Goal: Task Accomplishment & Management: Manage account settings

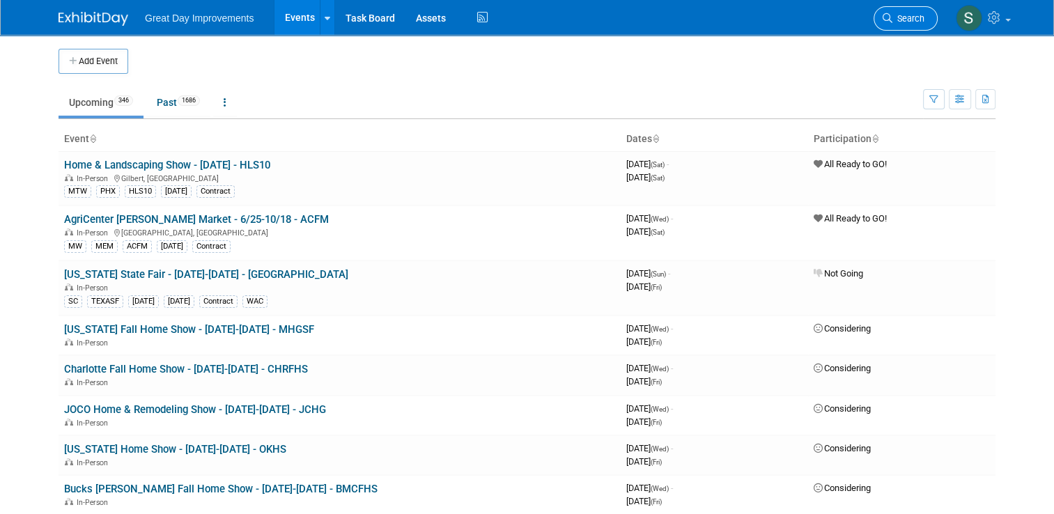
click at [912, 13] on span "Search" at bounding box center [908, 18] width 32 height 10
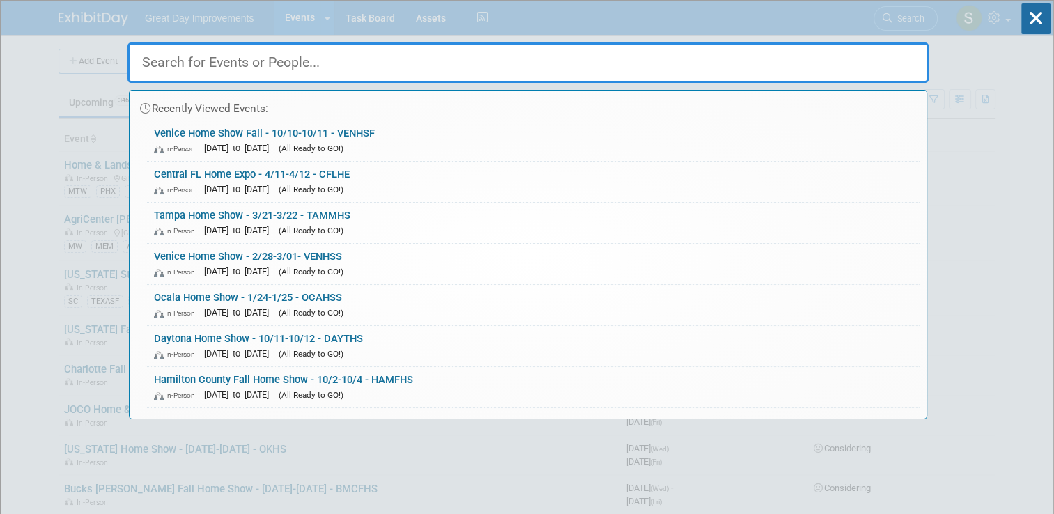
click at [858, 68] on input "text" at bounding box center [527, 62] width 801 height 40
paste input "Arkansas State Fair"
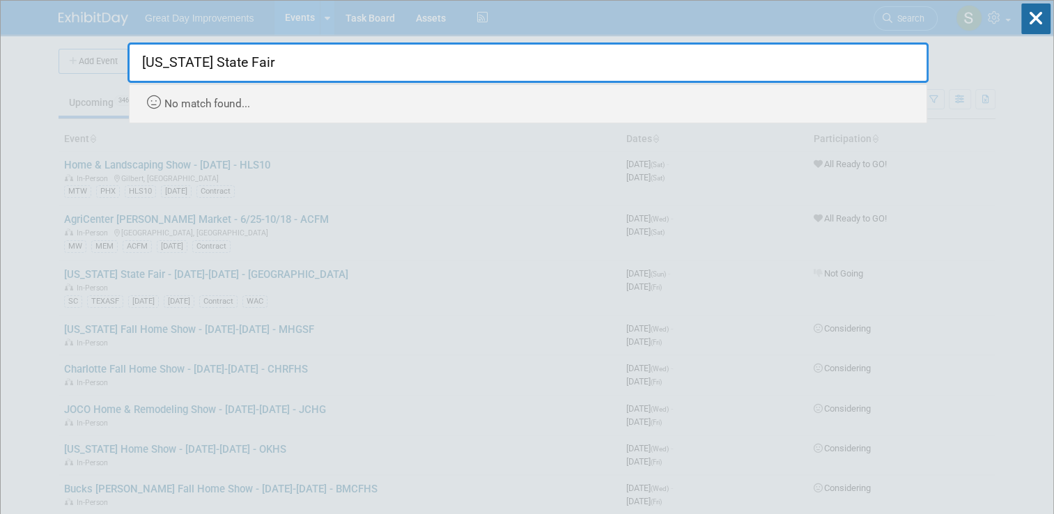
type input "Arkansas State Fair"
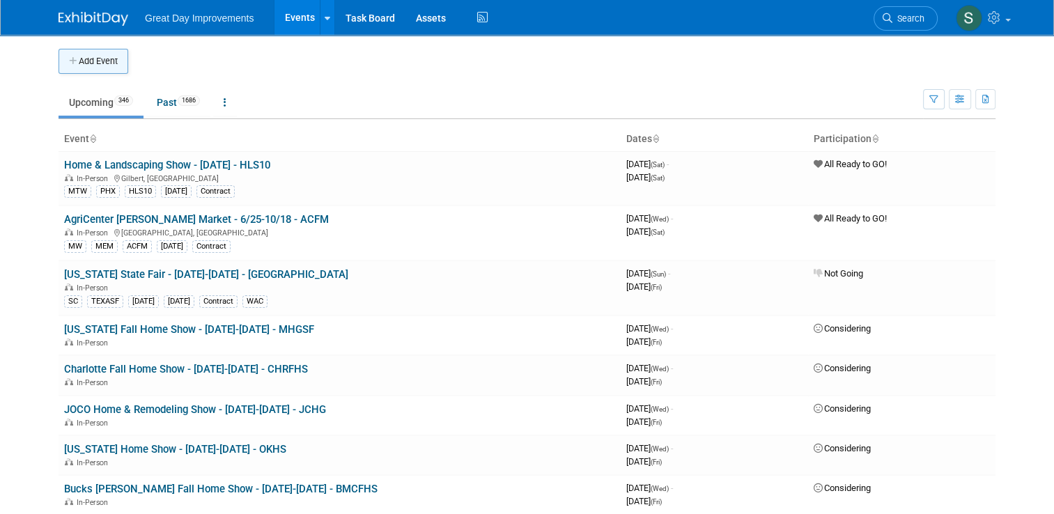
click at [72, 73] on button "Add Event" at bounding box center [93, 61] width 70 height 25
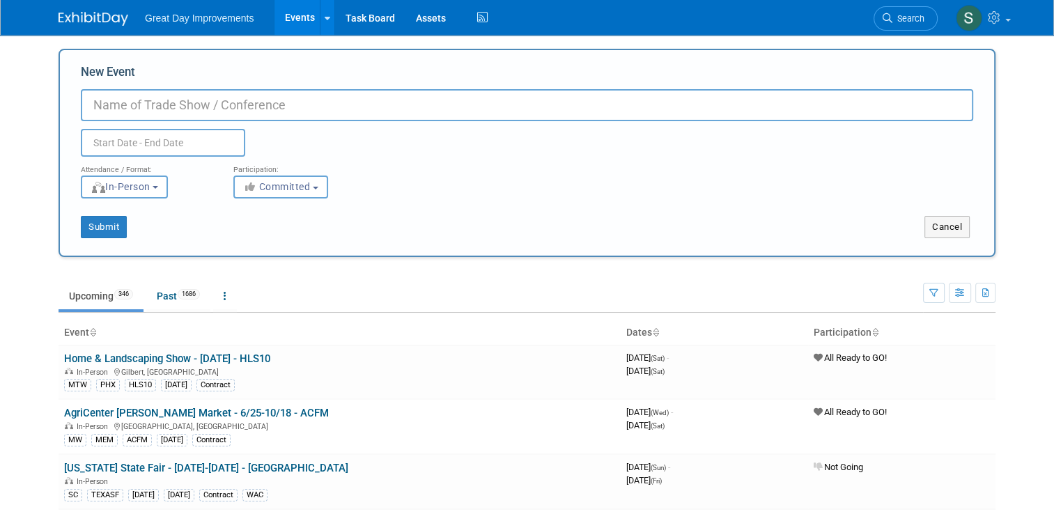
paste input "Arkansas State Fair"
click at [234, 207] on div "Submit Cancel" at bounding box center [526, 218] width 913 height 40
click at [363, 85] on div "New Event Arkansas State Fair Duplicate Event Warning" at bounding box center [527, 110] width 892 height 93
click at [359, 104] on input "Arkansas State Fair" at bounding box center [527, 105] width 892 height 32
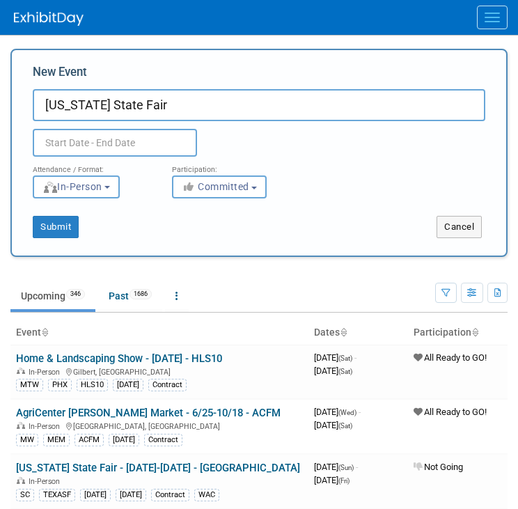
click at [292, 118] on input "Arkansas State Fair" at bounding box center [259, 105] width 453 height 32
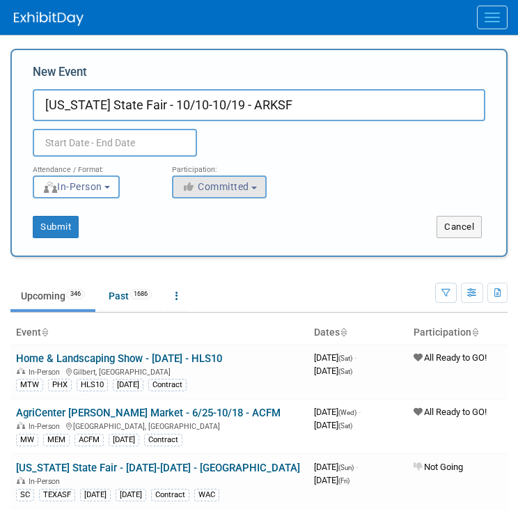
type input "[US_STATE] State Fair - 10/10-10/19 - ARKSF"
click at [209, 189] on span "Committed" at bounding box center [216, 186] width 68 height 11
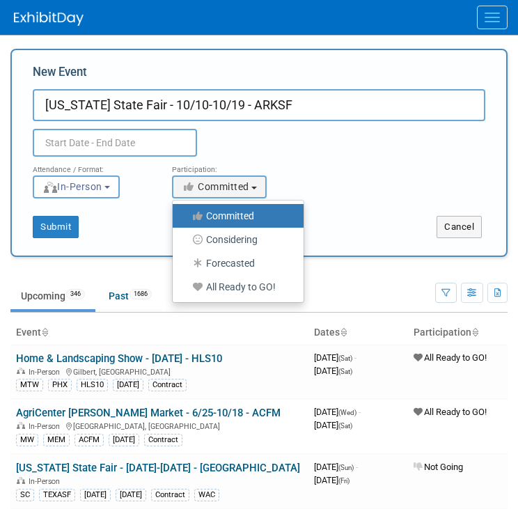
click at [224, 278] on label "All Ready to GO!" at bounding box center [235, 287] width 110 height 18
click at [185, 283] on input "All Ready to GO!" at bounding box center [180, 287] width 9 height 9
select select "102"
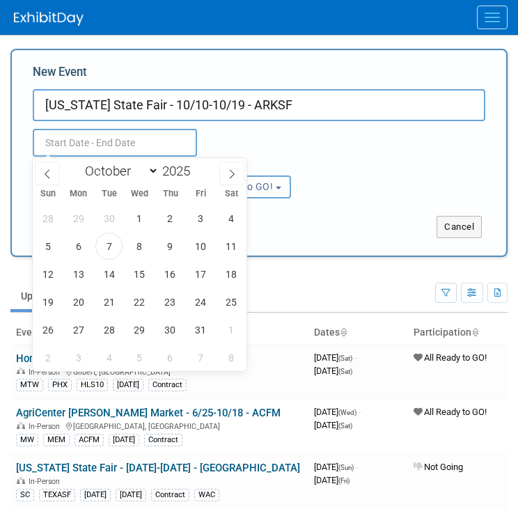
click at [142, 130] on input "text" at bounding box center [115, 143] width 164 height 28
click at [205, 244] on span "10" at bounding box center [200, 246] width 27 height 27
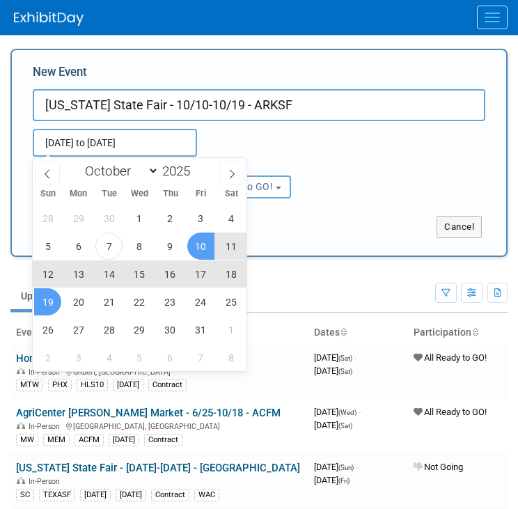
click at [50, 306] on span "19" at bounding box center [47, 301] width 27 height 27
type input "Oct 10, 2025 to Oct 19, 2025"
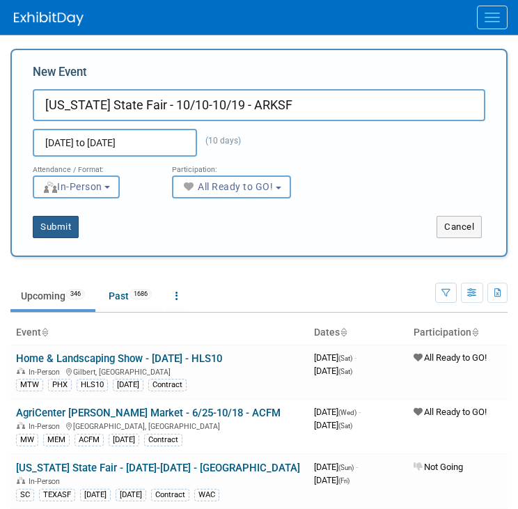
click at [50, 230] on button "Submit" at bounding box center [56, 227] width 46 height 22
type input "[US_STATE] State Fair - 10/10-10/19 - ARKSF"
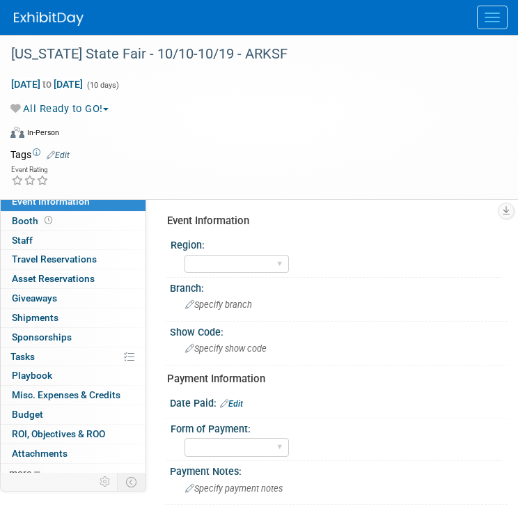
click at [70, 153] on link "Edit" at bounding box center [58, 155] width 23 height 10
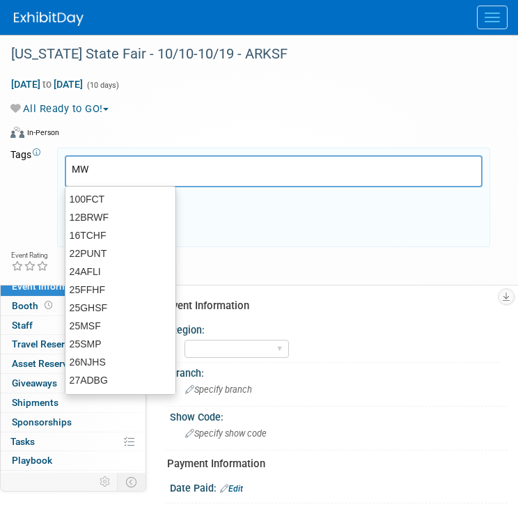
type input "MW"
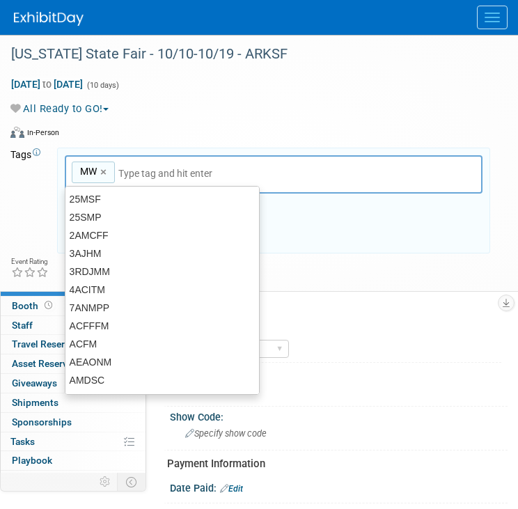
type input "MW"
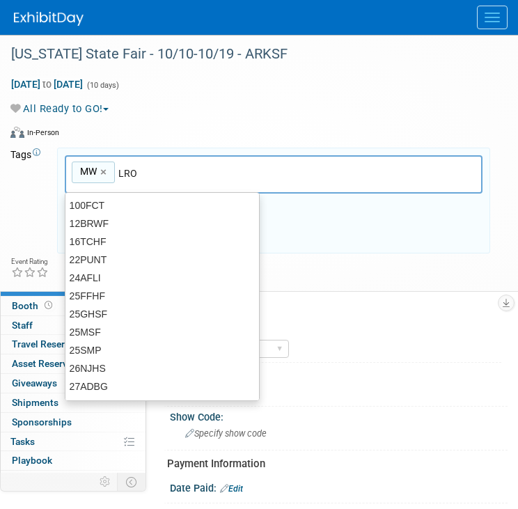
type input "LRO"
type input "MW, LRO"
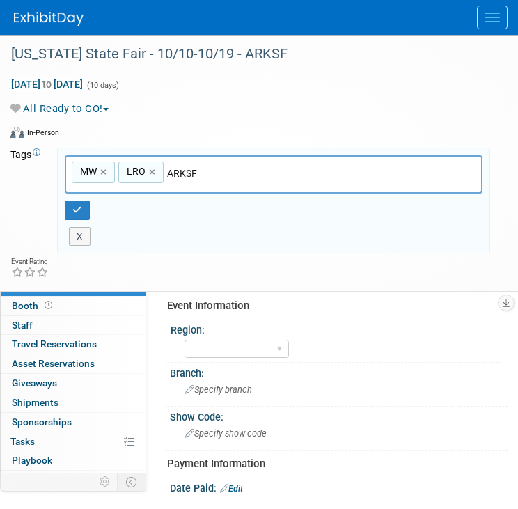
type input "ARKSF"
type input "MW, LRO, ARKSF"
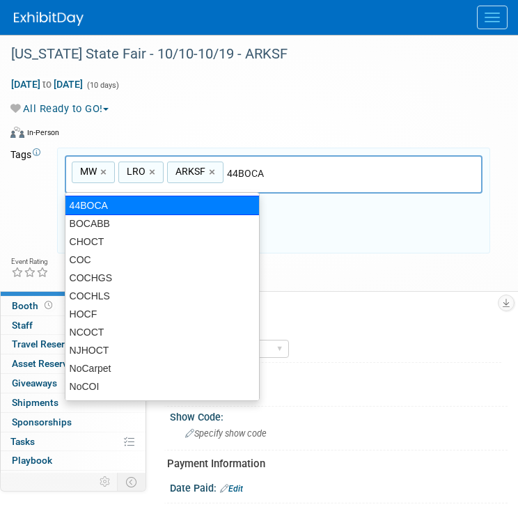
type input "44BOCA5"
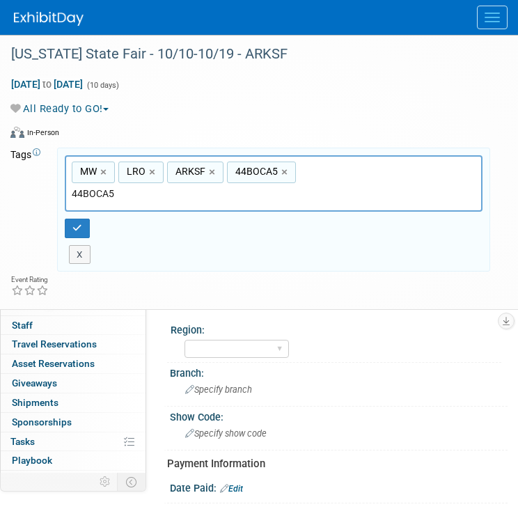
type input "MW, LRO, ARKSF, 44BOCA5"
click at [283, 171] on link "×" at bounding box center [285, 172] width 9 height 16
type input "MW, LRO, ARKSF"
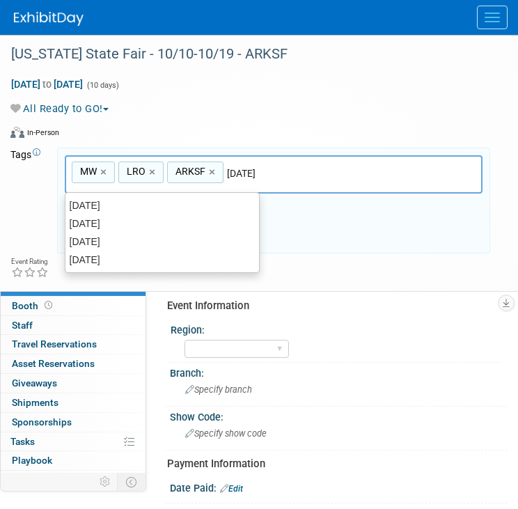
type input "OCT25"
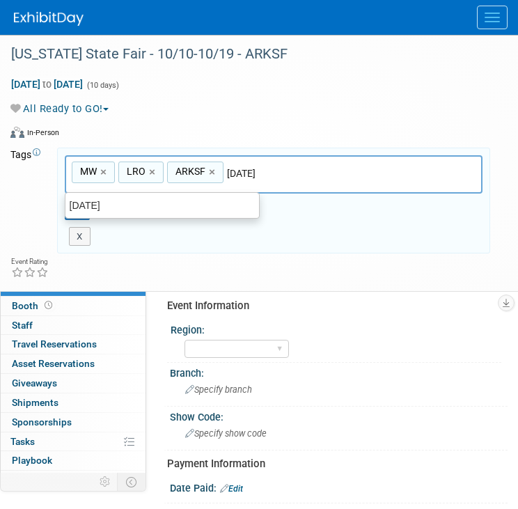
type input "MW, LRO, ARKSF, OCT25"
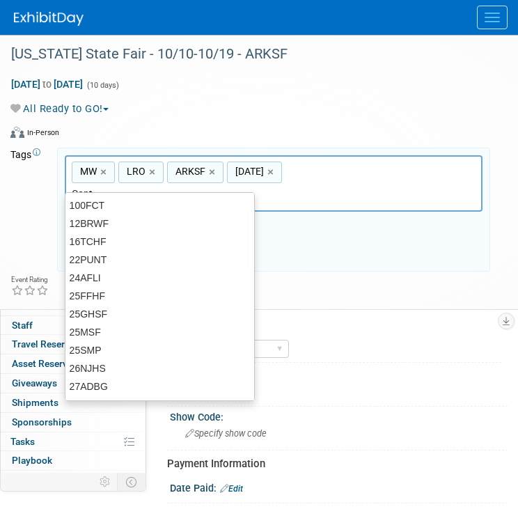
type input "Contr"
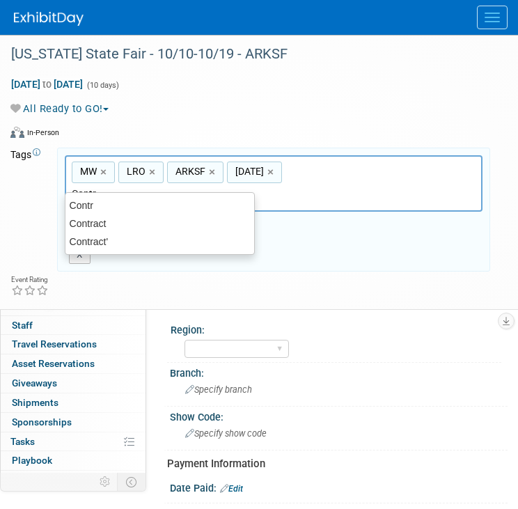
click at [203, 252] on ul "Contr Contract Contract'" at bounding box center [160, 223] width 190 height 63
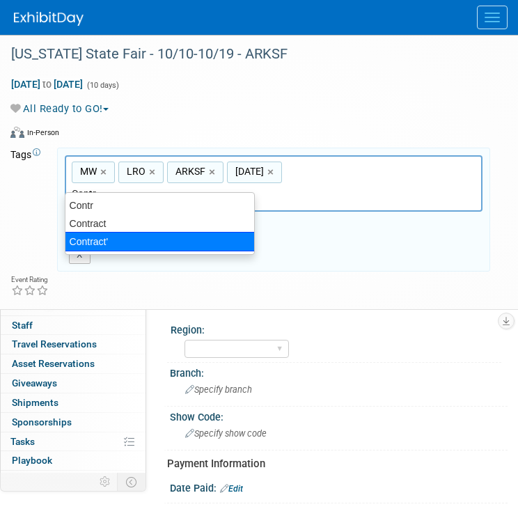
click at [175, 240] on div "Contract'" at bounding box center [160, 241] width 190 height 19
type input "MW, LRO, ARKSF, OCT25, Contract'"
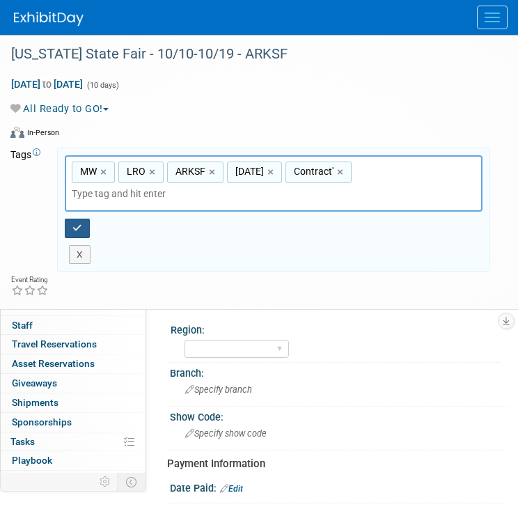
click at [70, 219] on button "button" at bounding box center [77, 228] width 25 height 19
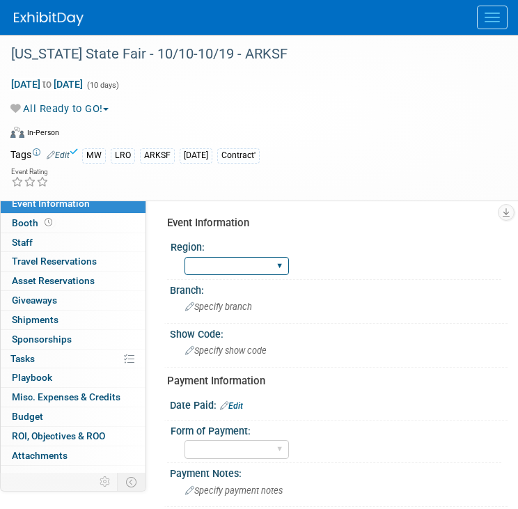
click at [244, 266] on select "GC MA MW MTW NE NEW OV PL PNW SA SE SC UMW FL" at bounding box center [237, 266] width 104 height 19
select select "MW"
click at [185, 257] on select "GC MA MW MTW NE NEW OV PL PNW SA SE SC UMW FL" at bounding box center [237, 266] width 104 height 19
click at [240, 302] on span "Specify branch" at bounding box center [218, 307] width 67 height 10
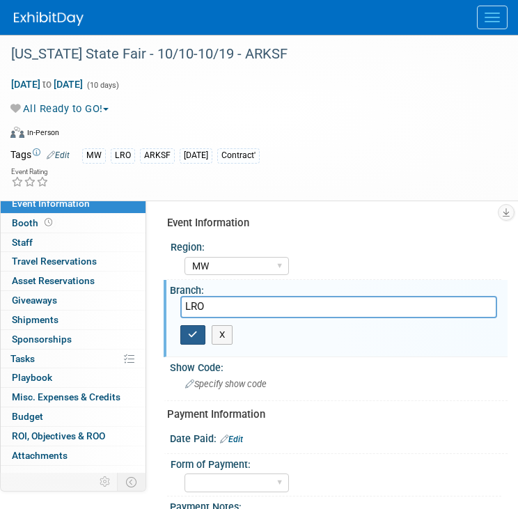
type input "LRO"
click at [199, 340] on button "button" at bounding box center [192, 334] width 25 height 19
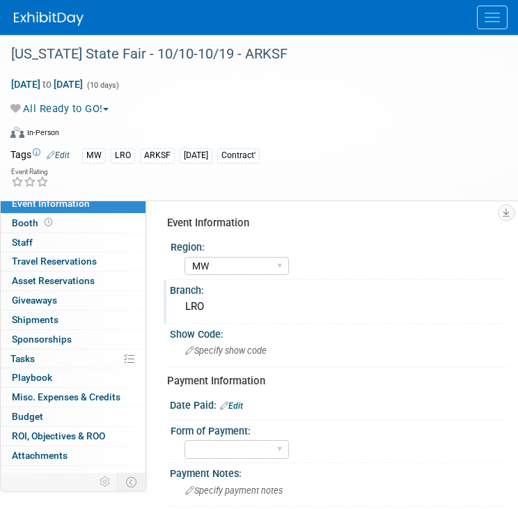
click at [199, 340] on div "Specify show code" at bounding box center [338, 351] width 317 height 22
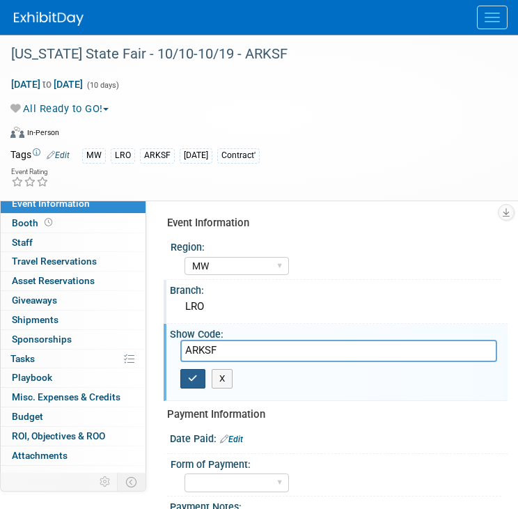
type input "ARKSF"
click at [181, 375] on button "button" at bounding box center [192, 378] width 25 height 19
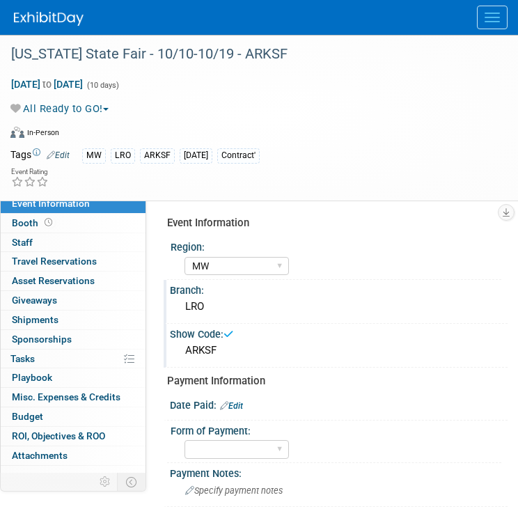
click at [240, 406] on link "Edit" at bounding box center [231, 406] width 23 height 10
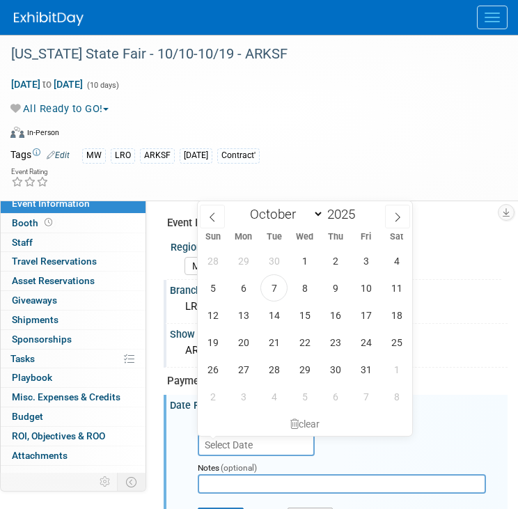
click at [232, 445] on input "text" at bounding box center [256, 445] width 117 height 22
click at [276, 289] on span "7" at bounding box center [273, 287] width 27 height 27
type input "Oct 7, 2025"
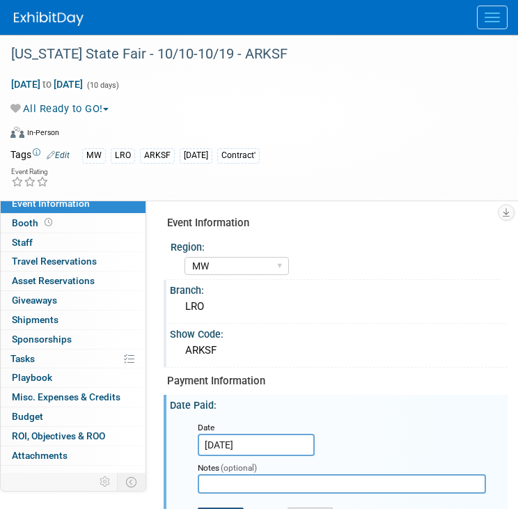
click at [223, 508] on button "Save" at bounding box center [221, 518] width 46 height 21
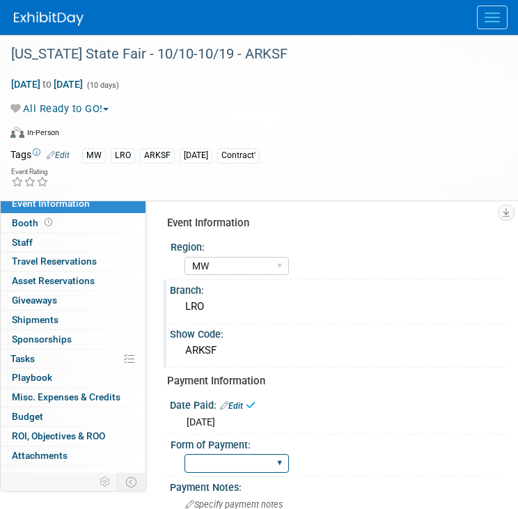
click at [232, 460] on select "Paid via CC Check Requested Pay at the Gate Other" at bounding box center [237, 463] width 104 height 19
select select "Paid via CC"
click at [185, 454] on select "Paid via CC Check Requested Pay at the Gate Other" at bounding box center [237, 463] width 104 height 19
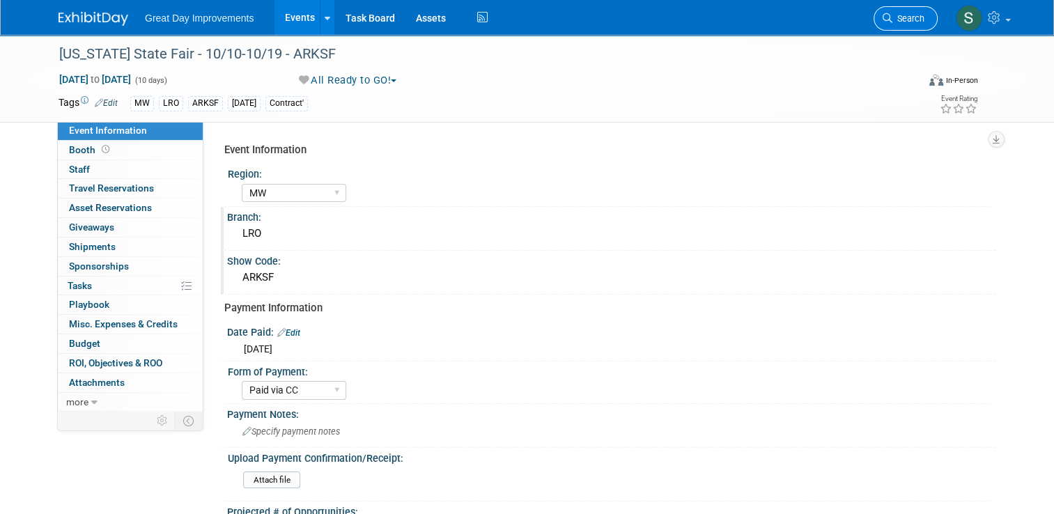
click at [517, 19] on span "Search" at bounding box center [908, 18] width 32 height 10
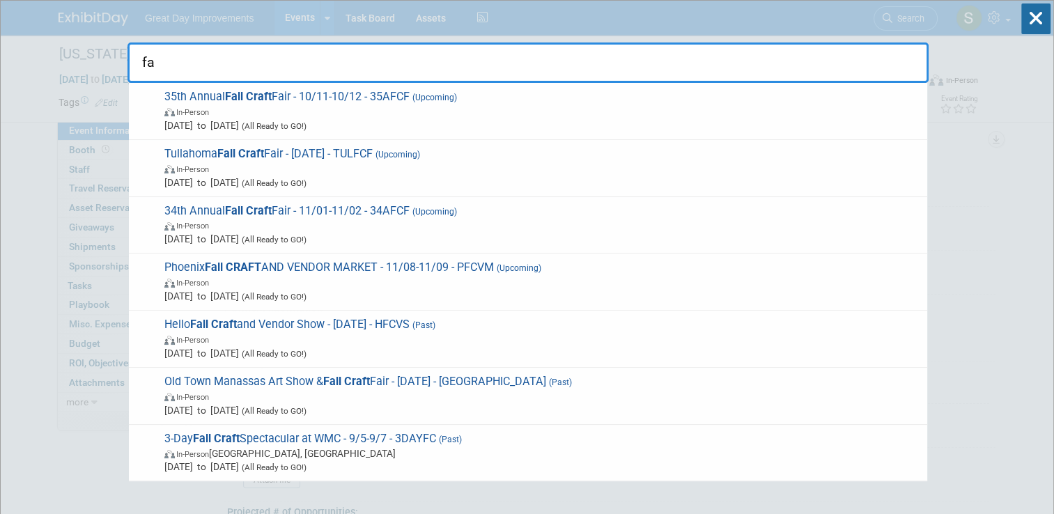
type input "f"
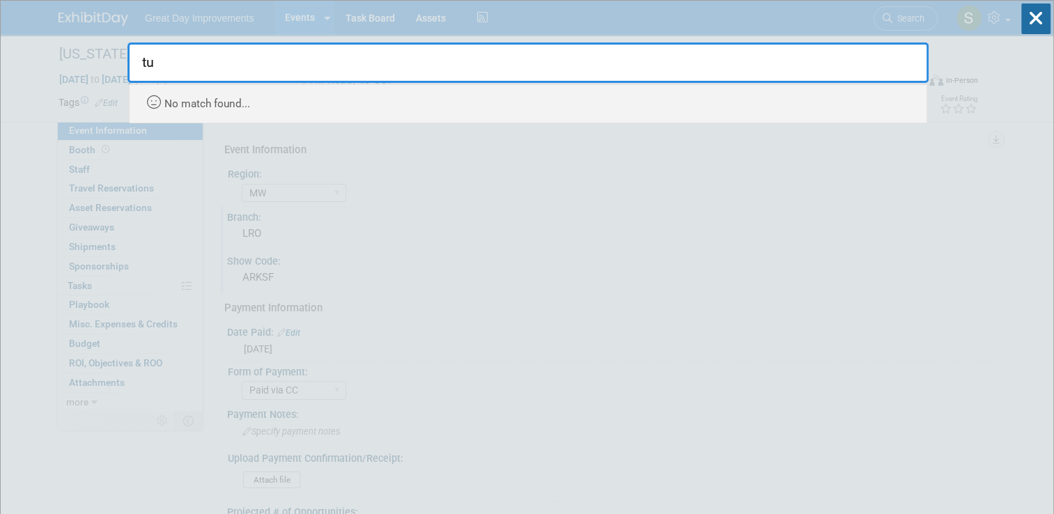
type input "t"
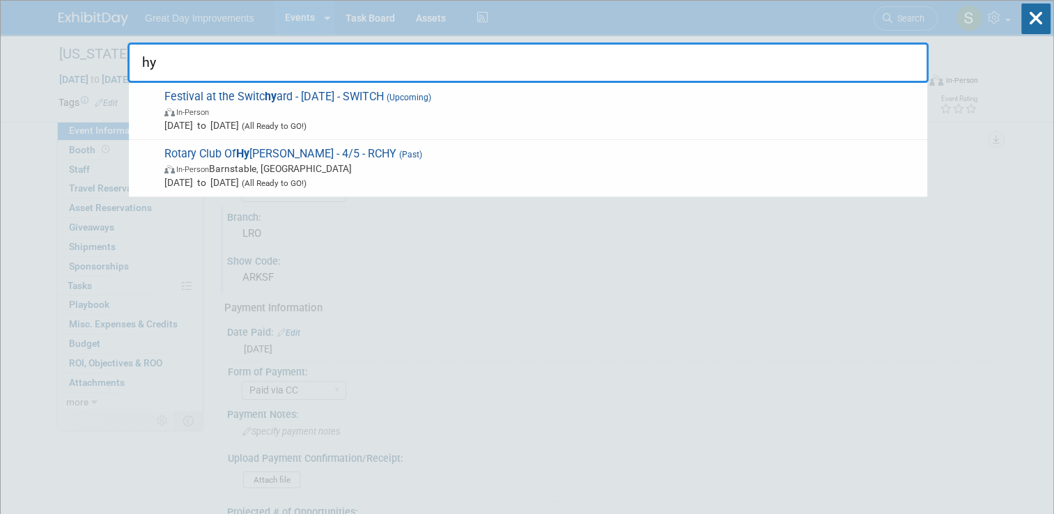
type input "h"
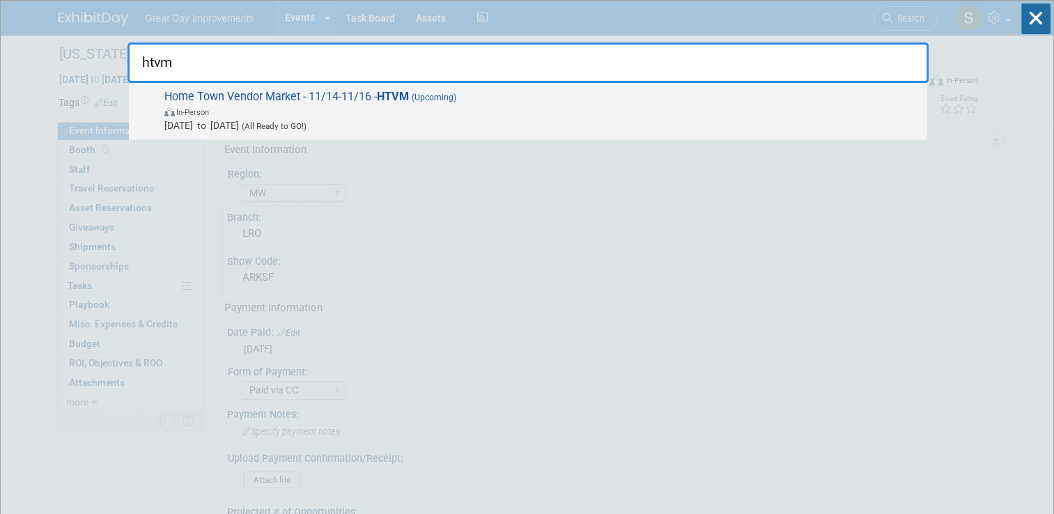
type input "htvm"
click at [315, 103] on span "Home Town Vendor Market - 11/14-11/16 - HTVM (Upcoming) In-Person Nov 14, 2025 …" at bounding box center [540, 111] width 760 height 42
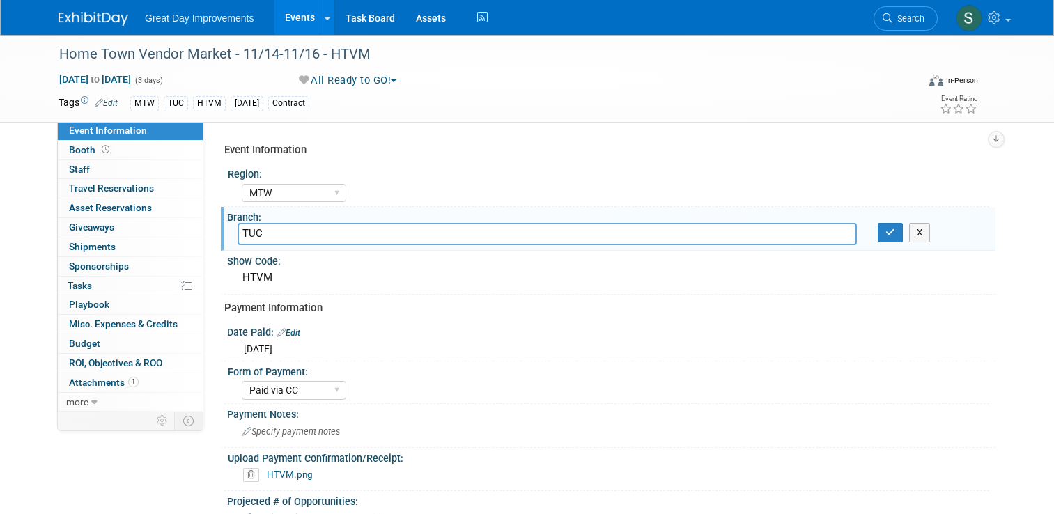
select select "MTW"
select select "Paid via CC"
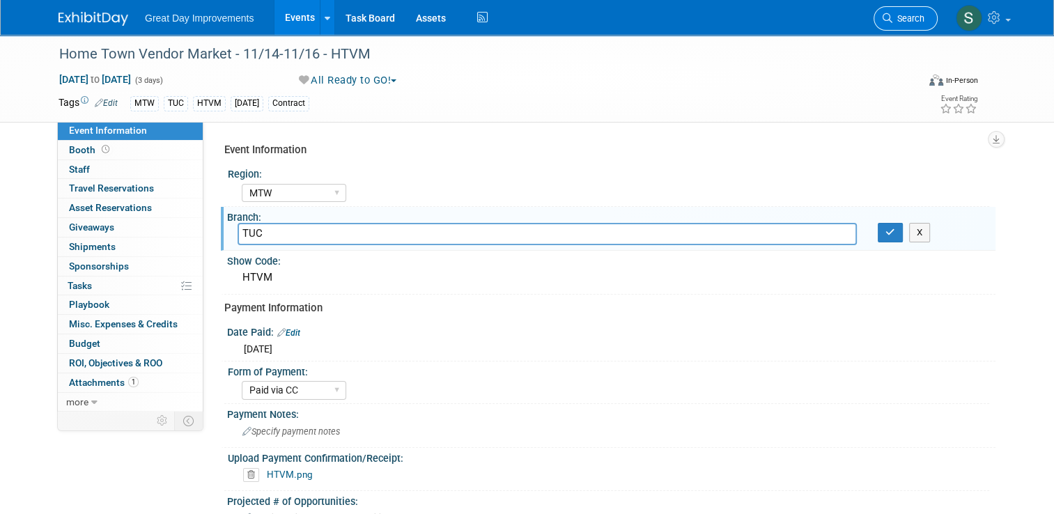
click at [903, 21] on span "Search" at bounding box center [908, 18] width 32 height 10
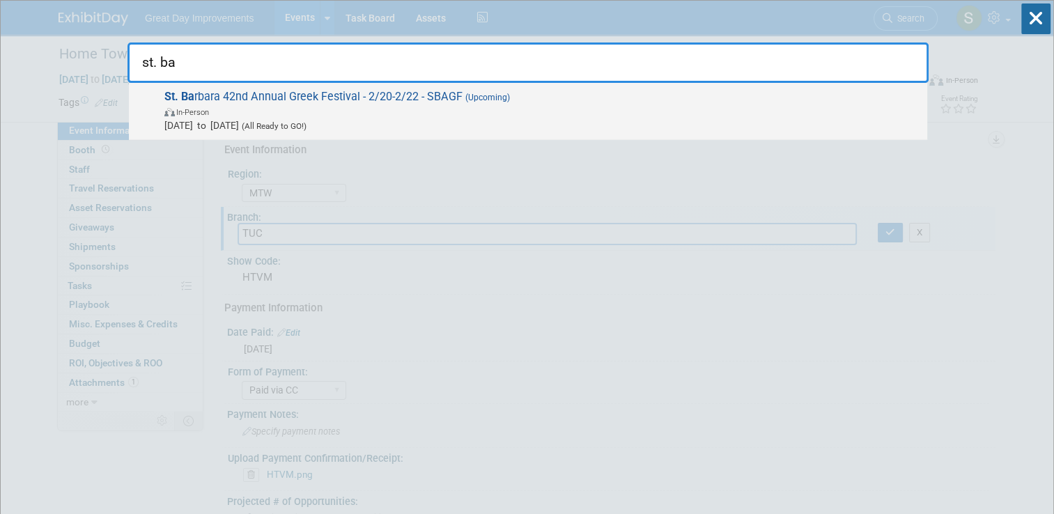
type input "st. ba"
click at [693, 102] on span "St. Ba rbara 42nd Annual Greek Festival - 2/20-2/22 - SBAGF (Upcoming) In-Perso…" at bounding box center [540, 111] width 760 height 42
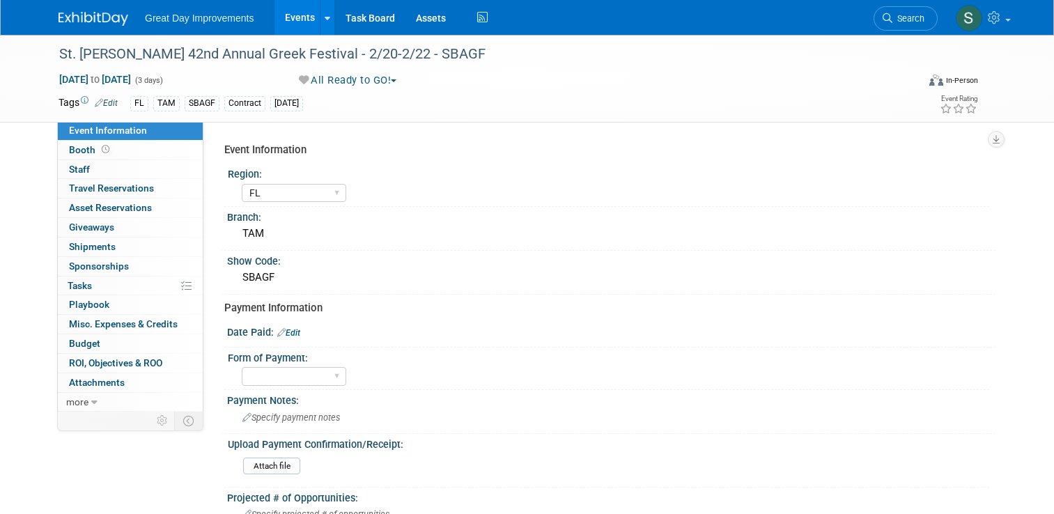
select select "FL"
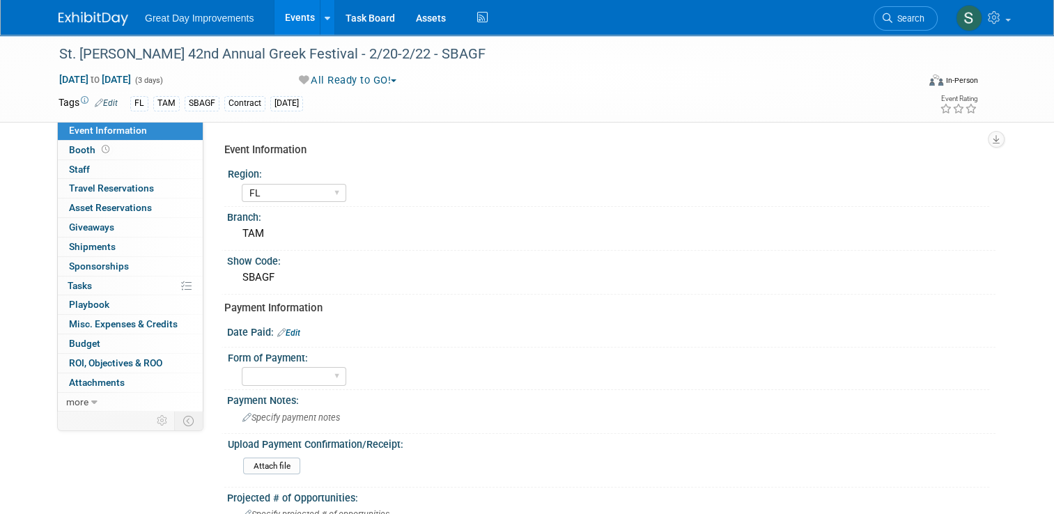
click at [281, 331] on link "Edit" at bounding box center [288, 333] width 23 height 10
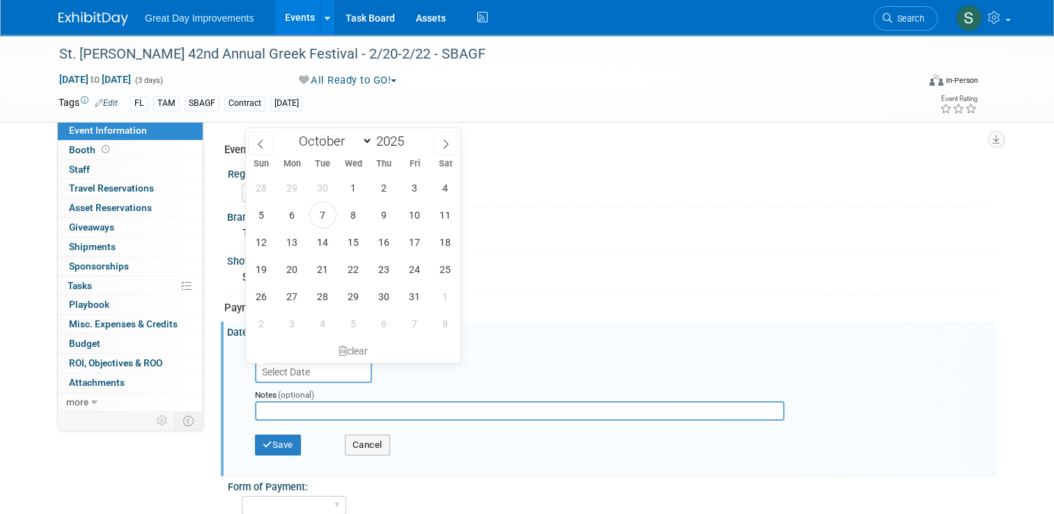
click at [289, 372] on input "text" at bounding box center [313, 372] width 117 height 22
click at [320, 218] on span "7" at bounding box center [322, 214] width 27 height 27
type input "Oct 7, 2025"
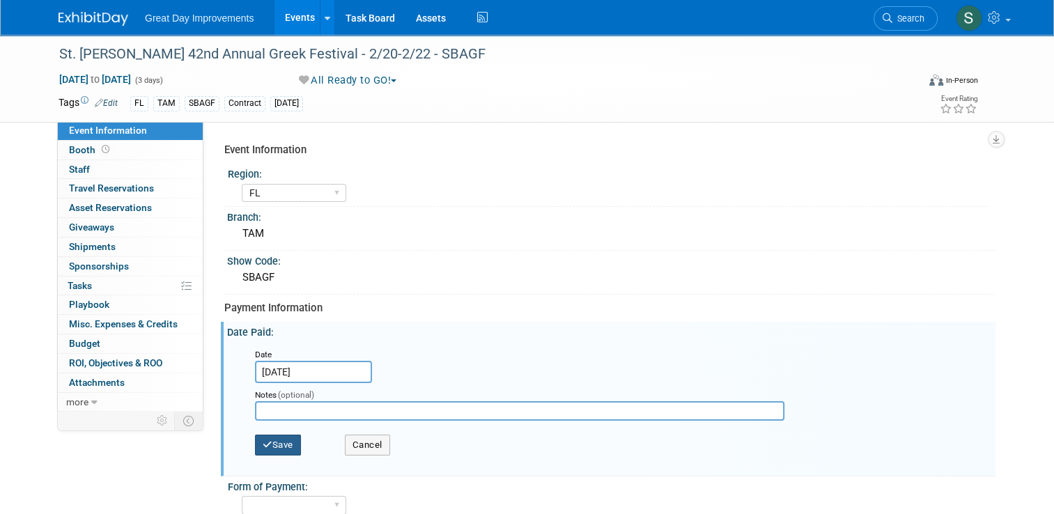
click at [276, 437] on button "Save" at bounding box center [278, 445] width 46 height 21
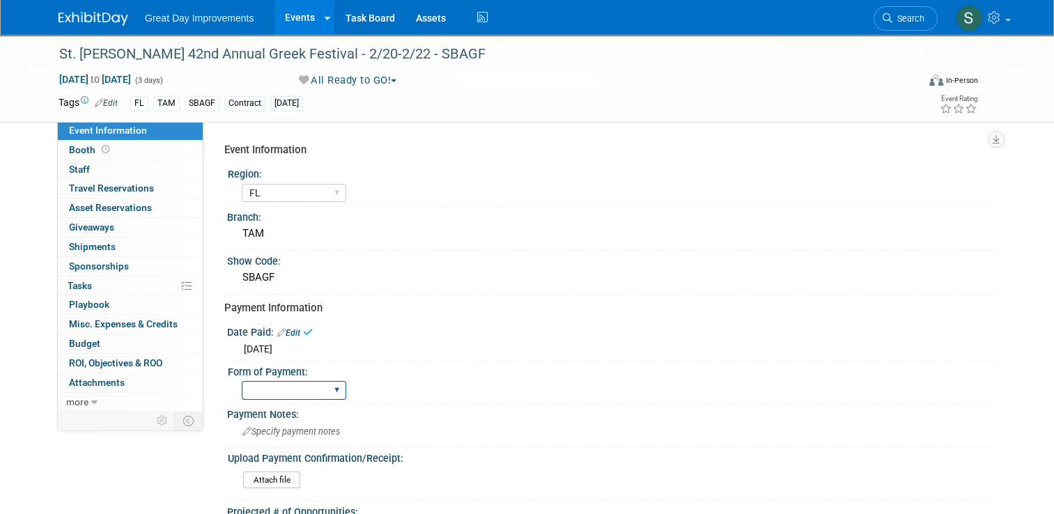
click at [294, 385] on select "Paid via CC Check Requested Pay at the Gate Other" at bounding box center [294, 390] width 104 height 19
select select "Paid via CC"
click at [242, 381] on select "Paid via CC Check Requested Pay at the Gate Other" at bounding box center [294, 390] width 104 height 19
click at [274, 481] on input "file" at bounding box center [204, 480] width 189 height 16
click at [96, 16] on img at bounding box center [93, 19] width 70 height 14
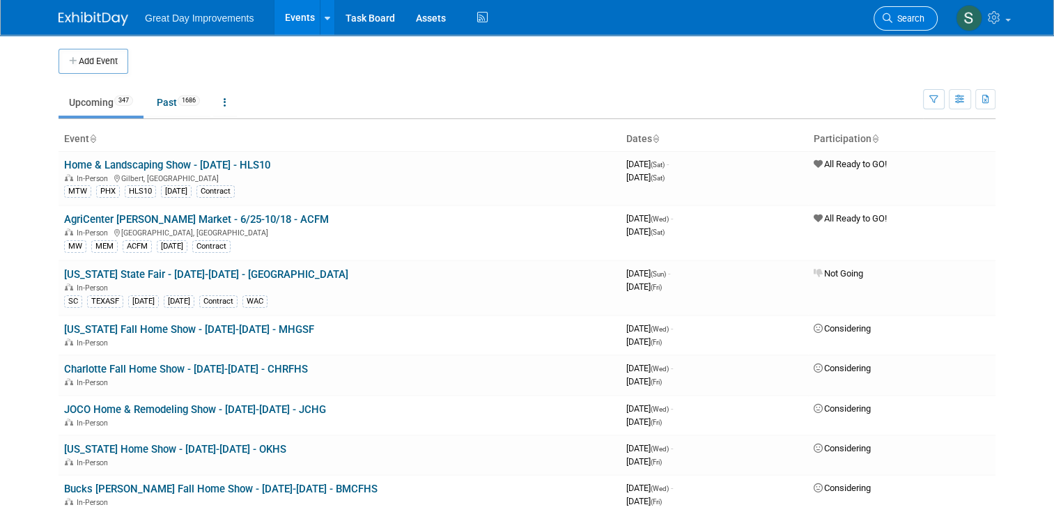
click at [913, 13] on span "Search" at bounding box center [908, 18] width 32 height 10
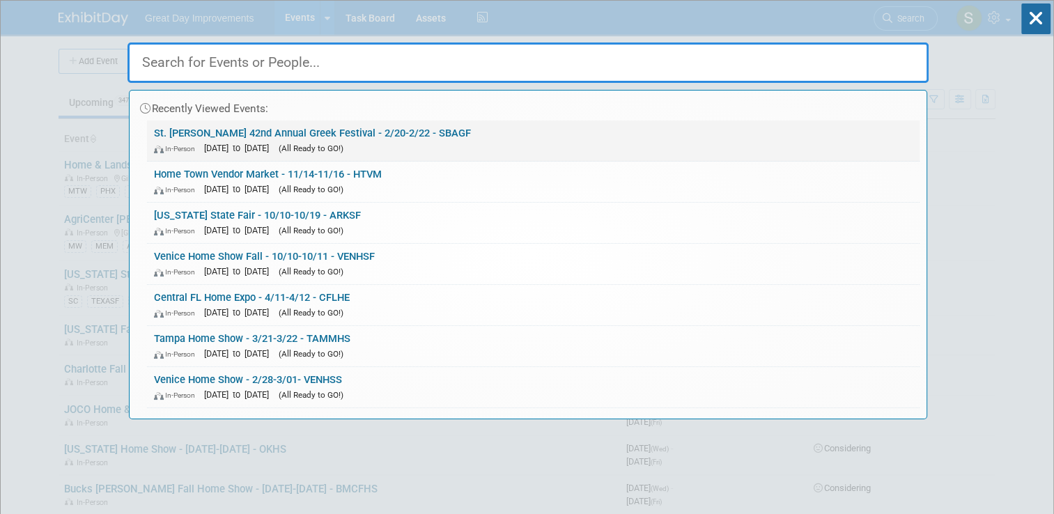
click at [653, 132] on link "St. [PERSON_NAME] 42nd Annual Greek Festival - 2/20-2/22 - SBAGF In-Person [DAT…" at bounding box center [533, 140] width 772 height 40
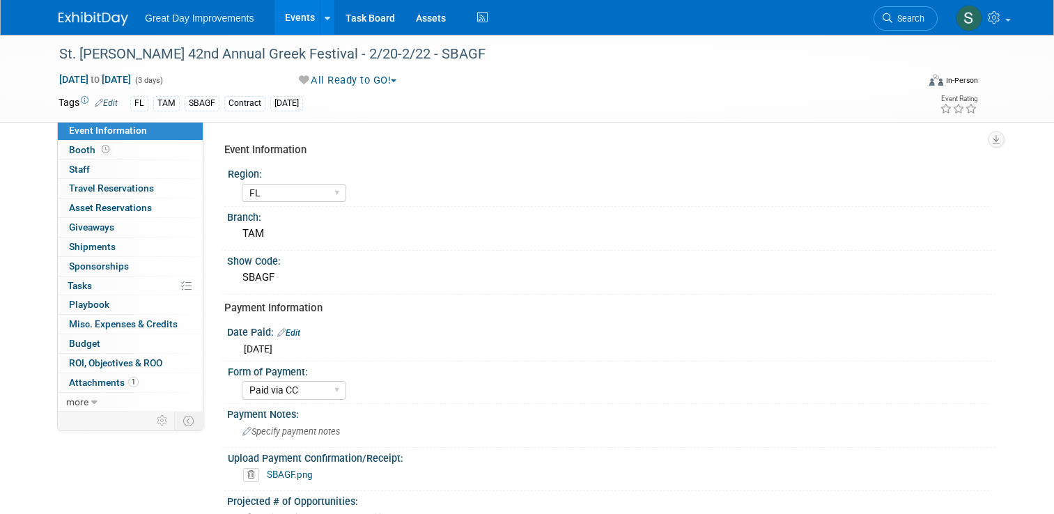
select select "FL"
select select "Paid via CC"
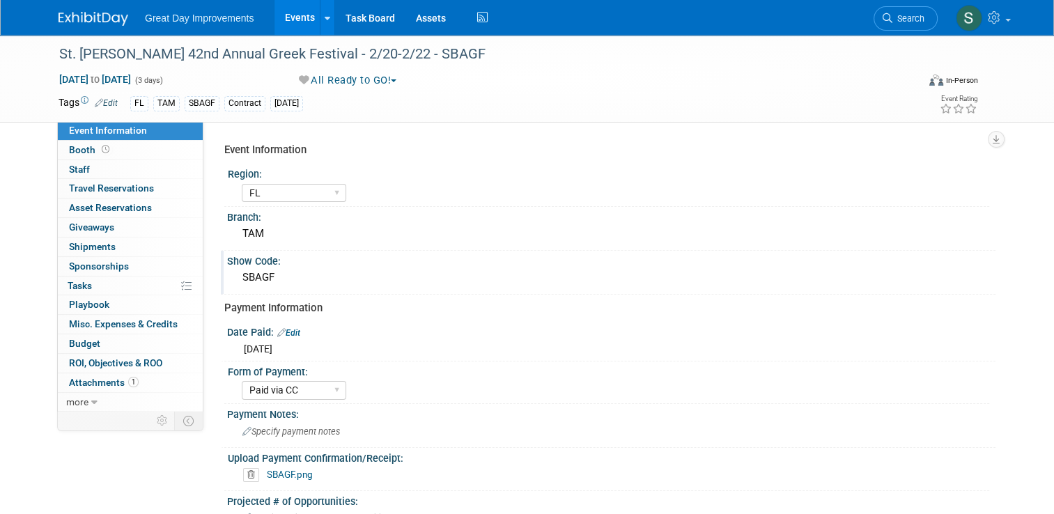
click at [306, 271] on div "SBAGF" at bounding box center [610, 278] width 747 height 22
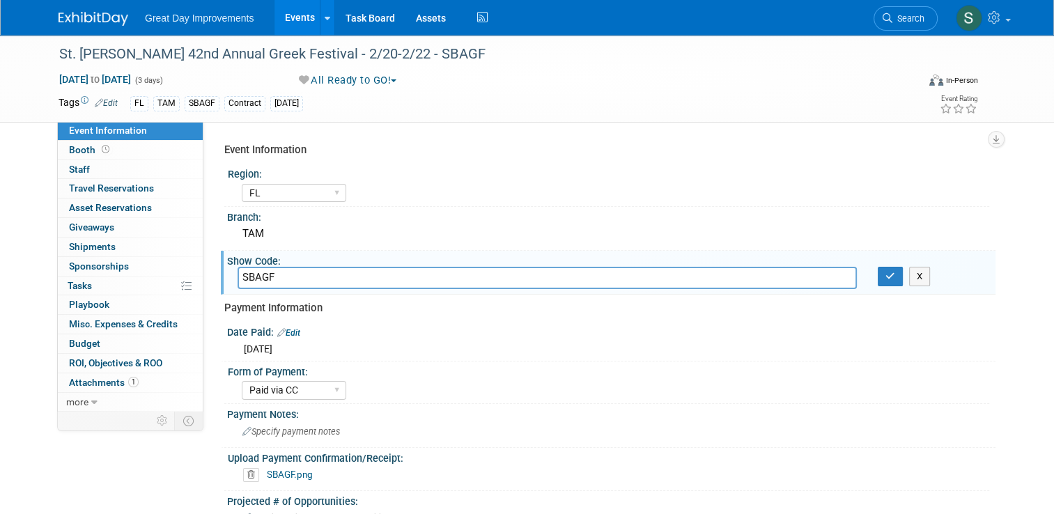
click at [306, 271] on input "SBAGF" at bounding box center [546, 278] width 619 height 22
